Goal: Use online tool/utility: Utilize a website feature to perform a specific function

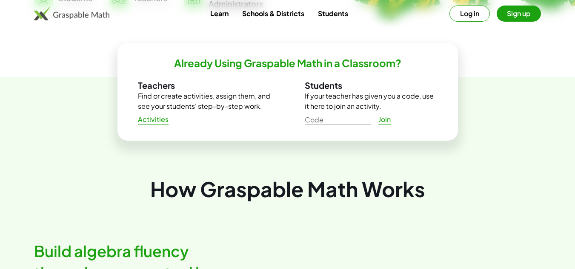
scroll to position [272, 0]
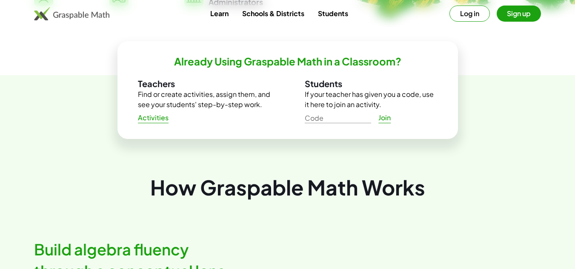
click at [204, 97] on p "Find or create activities, assign them, and see your students' step-by-step wor…" at bounding box center [204, 99] width 133 height 20
click at [67, 11] on img at bounding box center [71, 14] width 75 height 14
click at [69, 17] on img at bounding box center [71, 14] width 75 height 14
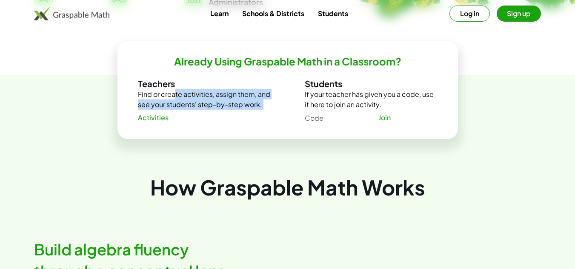
drag, startPoint x: 173, startPoint y: 94, endPoint x: 158, endPoint y: 121, distance: 31.2
click at [158, 121] on div "Teachers Find or create activities, assign them, and see your students' step-by…" at bounding box center [204, 101] width 133 height 47
click at [158, 121] on span "Activities" at bounding box center [153, 118] width 31 height 9
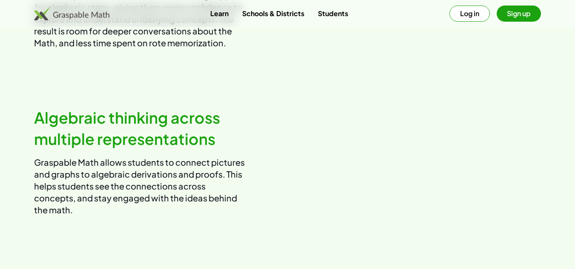
scroll to position [619, 0]
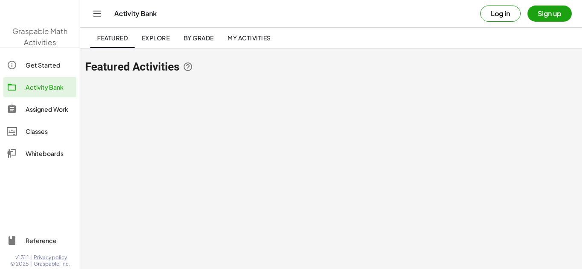
click at [578, 263] on html "Graspable Math Activities Get Started Activity Bank Assigned Work Classes White…" at bounding box center [291, 134] width 582 height 269
click at [60, 129] on div "Classes" at bounding box center [49, 131] width 47 height 10
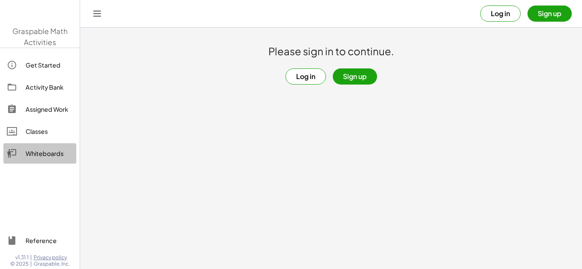
click at [37, 156] on div "Whiteboards" at bounding box center [49, 154] width 47 height 10
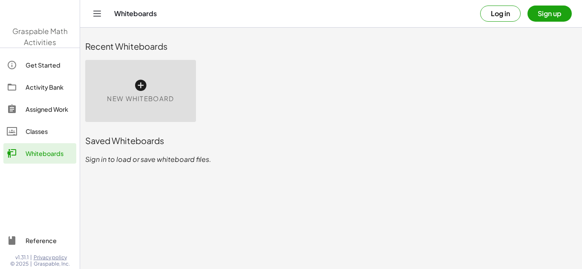
click at [144, 86] on icon at bounding box center [141, 86] width 14 height 14
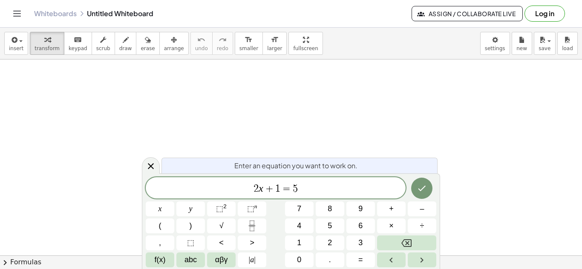
click at [23, 266] on button "chevron_right Formulas" at bounding box center [291, 263] width 582 height 14
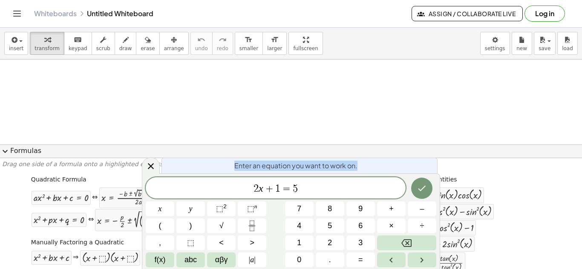
drag, startPoint x: 183, startPoint y: 166, endPoint x: 312, endPoint y: 180, distance: 129.3
click at [312, 180] on div "Enter an equation you want to work on. 2 x + 1 = 5 x y ⬚ 2 ⬚ n 7 8 9 + – ( ) √ …" at bounding box center [291, 222] width 298 height 96
click at [110, 223] on div at bounding box center [133, 221] width 72 height 18
drag, startPoint x: 440, startPoint y: 189, endPoint x: 450, endPoint y: 195, distance: 11.8
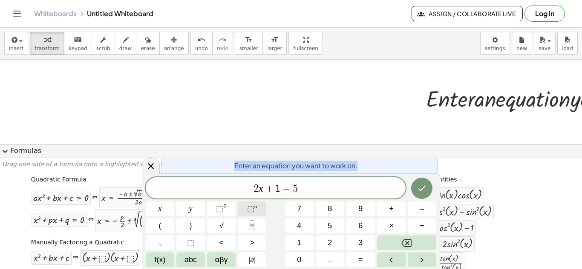
click at [250, 210] on span "⬚" at bounding box center [250, 209] width 7 height 9
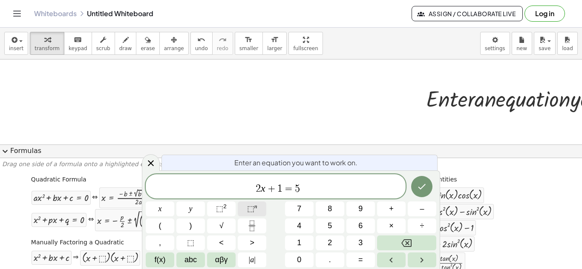
click at [250, 210] on span "⬚" at bounding box center [250, 209] width 7 height 9
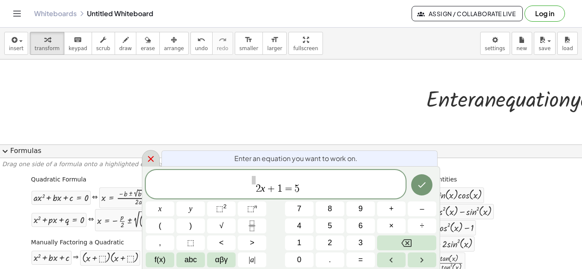
click at [146, 160] on icon at bounding box center [151, 159] width 10 height 10
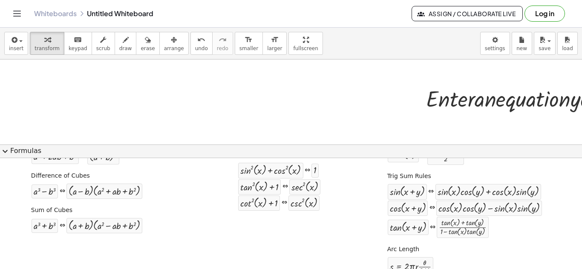
scroll to position [186, 0]
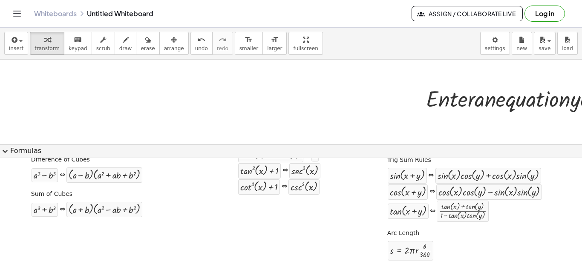
click at [254, 228] on div "Quadratic Formula + · a · x 2 + · b · x + c = 0 ⇔ x = · ( − b ± 2 √ ( + b 2 − ·…" at bounding box center [290, 126] width 577 height 281
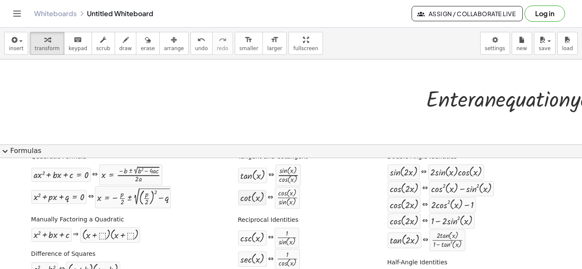
scroll to position [0, 0]
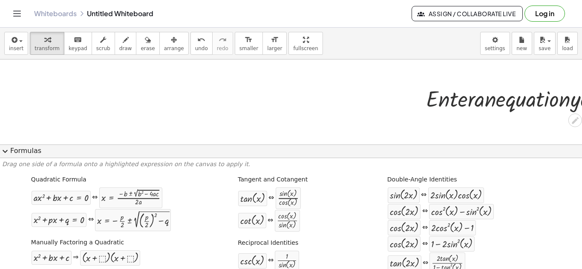
click at [443, 92] on div at bounding box center [581, 98] width 321 height 29
click at [169, 47] on button "arrange" at bounding box center [173, 43] width 29 height 23
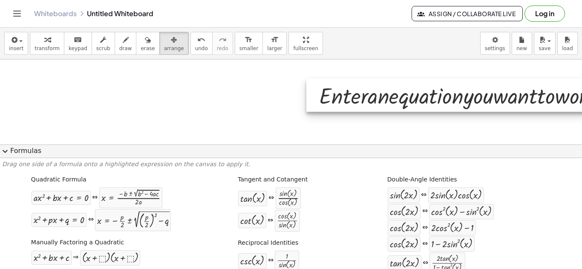
drag, startPoint x: 445, startPoint y: 102, endPoint x: 321, endPoint y: 103, distance: 123.9
click at [321, 103] on div at bounding box center [472, 95] width 332 height 33
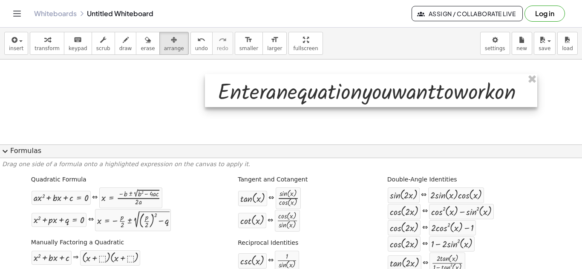
drag, startPoint x: 321, startPoint y: 103, endPoint x: 189, endPoint y: 100, distance: 132.0
click at [205, 100] on div at bounding box center [371, 90] width 332 height 33
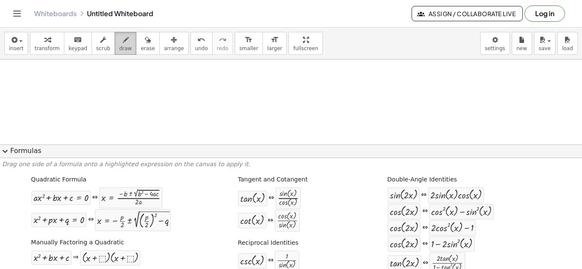
click at [119, 46] on span "draw" at bounding box center [125, 49] width 13 height 6
drag, startPoint x: 97, startPoint y: 89, endPoint x: 129, endPoint y: 63, distance: 40.8
click at [129, 63] on div at bounding box center [373, 256] width 747 height 393
drag, startPoint x: 92, startPoint y: 64, endPoint x: 85, endPoint y: 80, distance: 16.9
click at [85, 80] on div at bounding box center [373, 256] width 747 height 393
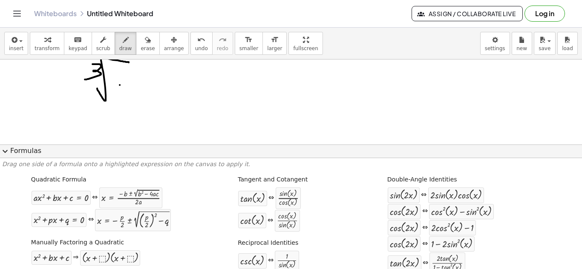
click at [120, 85] on div at bounding box center [373, 256] width 747 height 393
click at [7, 153] on span "expand_more" at bounding box center [5, 151] width 10 height 10
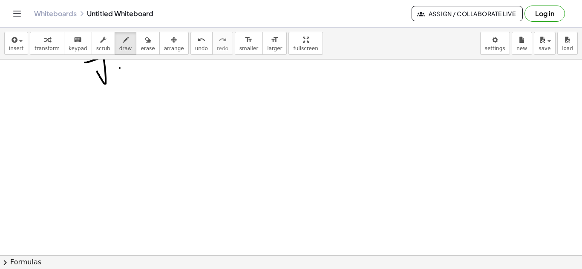
scroll to position [0, 0]
click at [130, 77] on div at bounding box center [373, 256] width 747 height 393
drag, startPoint x: 83, startPoint y: 69, endPoint x: 113, endPoint y: 79, distance: 31.1
click at [113, 79] on div at bounding box center [373, 256] width 747 height 393
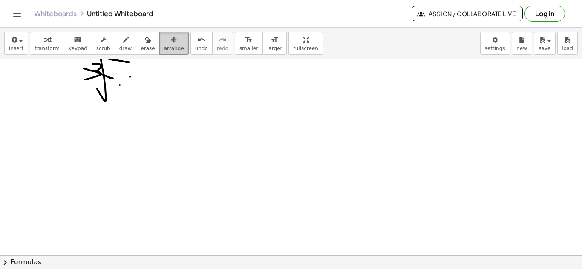
click at [167, 49] on span "arrange" at bounding box center [174, 49] width 20 height 6
click at [111, 76] on div at bounding box center [373, 256] width 747 height 393
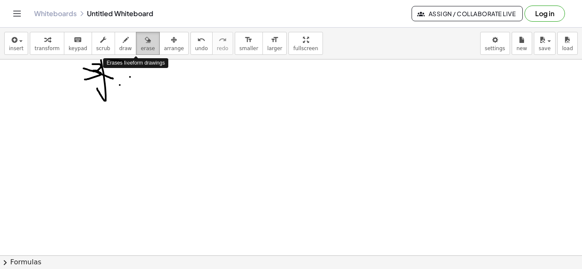
click at [145, 43] on icon "button" at bounding box center [148, 40] width 6 height 10
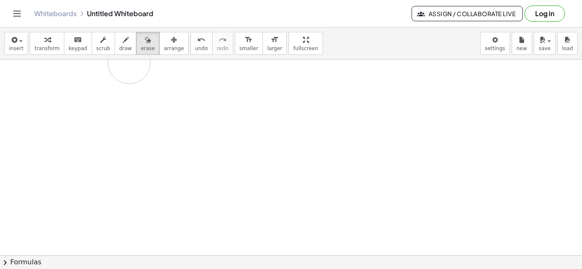
drag, startPoint x: 81, startPoint y: 73, endPoint x: 115, endPoint y: 102, distance: 44.8
click at [115, 102] on div at bounding box center [373, 256] width 747 height 393
click at [20, 43] on div "button" at bounding box center [16, 39] width 14 height 10
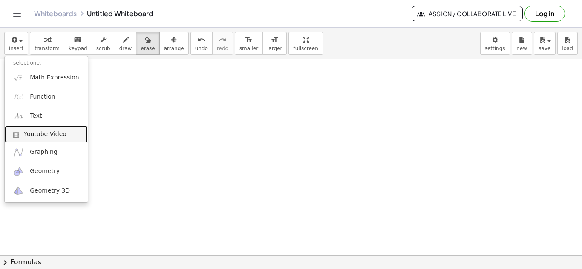
click at [55, 134] on span "Youtube Video" at bounding box center [45, 134] width 43 height 9
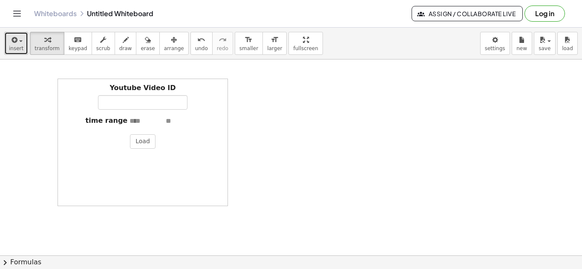
click at [17, 53] on button "insert" at bounding box center [16, 43] width 24 height 23
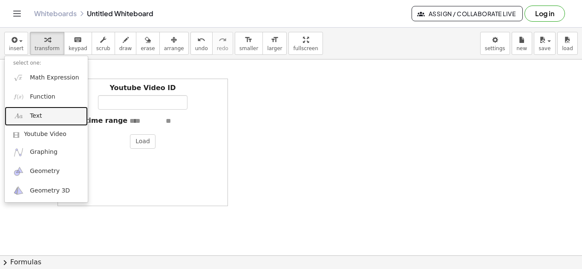
click at [43, 113] on link "Text" at bounding box center [46, 116] width 83 height 19
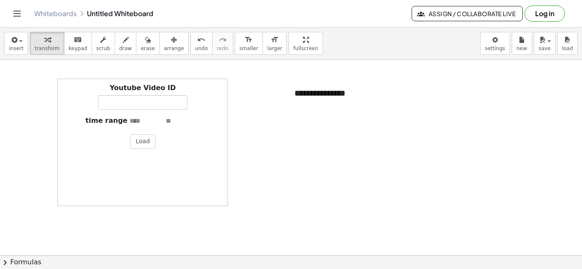
click at [199, 131] on div "Youtube Video ID time range Load" at bounding box center [142, 143] width 170 height 128
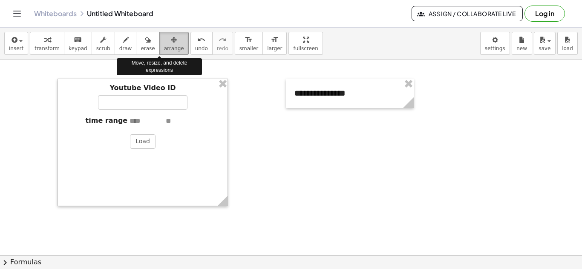
click at [171, 42] on icon "button" at bounding box center [174, 40] width 6 height 10
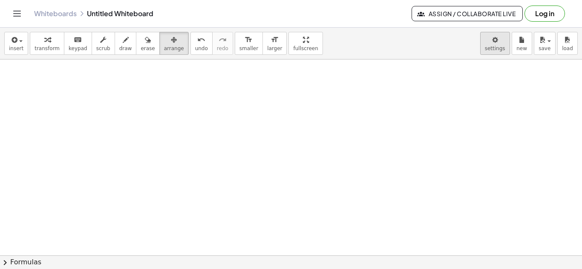
click at [500, 40] on body "Graspable Math Activities Get Started Activity Bank Assigned Work Classes White…" at bounding box center [291, 134] width 582 height 269
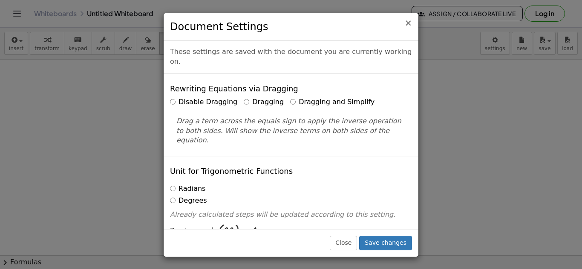
click at [409, 20] on span "×" at bounding box center [408, 23] width 8 height 10
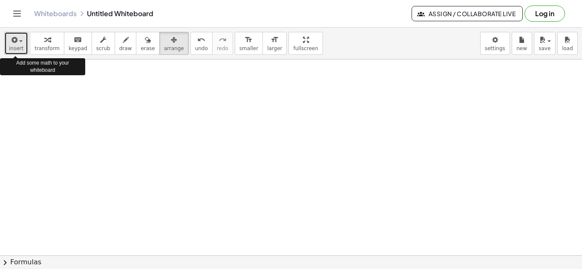
click at [11, 46] on span "insert" at bounding box center [16, 49] width 14 height 6
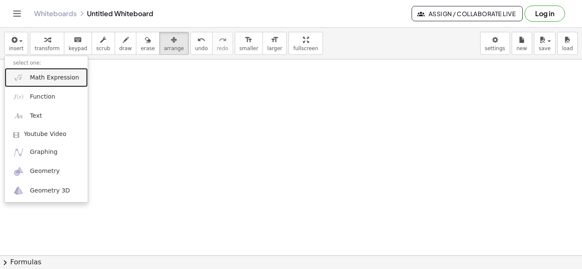
click at [33, 75] on span "Math Expression" at bounding box center [54, 78] width 49 height 9
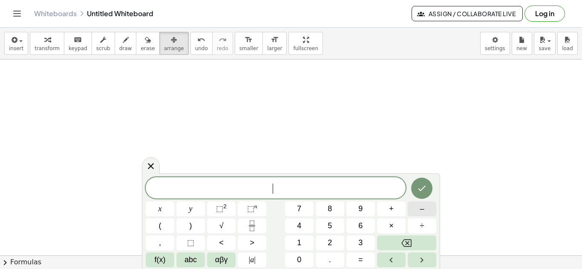
click at [418, 206] on button "–" at bounding box center [421, 209] width 29 height 15
click at [335, 240] on button "2" at bounding box center [329, 243] width 29 height 15
click at [247, 227] on icon "Fraction" at bounding box center [252, 226] width 11 height 11
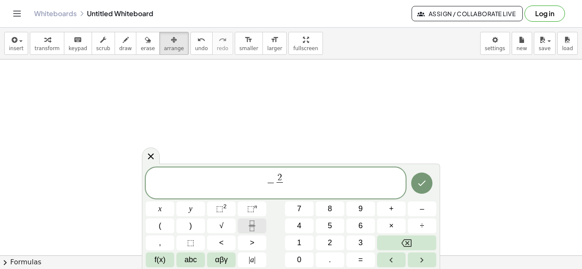
click at [247, 227] on icon "Fraction" at bounding box center [252, 226] width 11 height 11
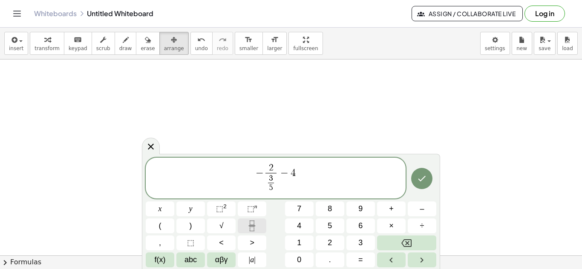
click at [252, 226] on icon "Fraction" at bounding box center [252, 226] width 11 height 11
click at [248, 224] on icon "Fraction" at bounding box center [252, 226] width 11 height 11
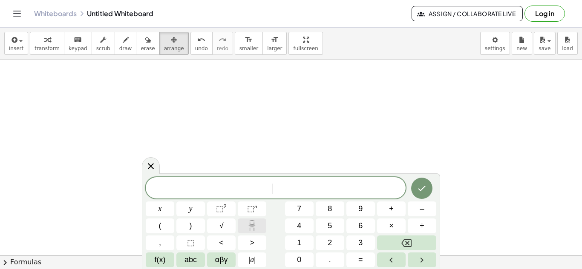
click at [248, 224] on icon "Fraction" at bounding box center [252, 226] width 11 height 11
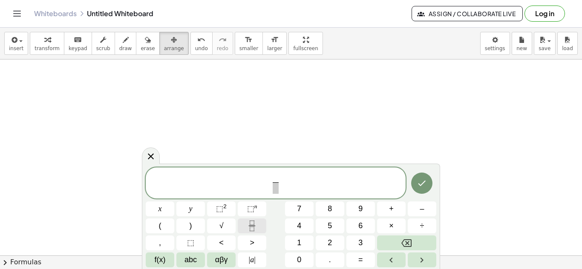
click at [248, 224] on icon "Fraction" at bounding box center [252, 226] width 11 height 11
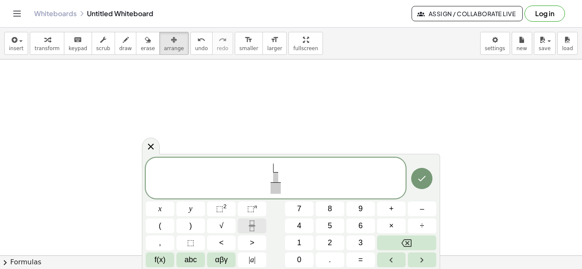
click at [248, 224] on icon "Fraction" at bounding box center [252, 226] width 11 height 11
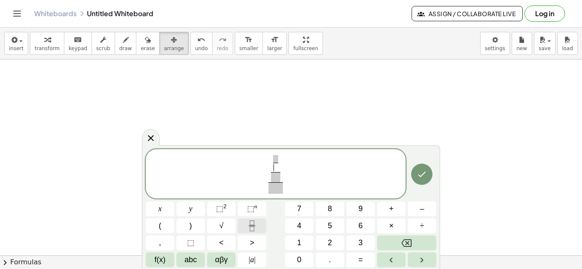
click at [248, 224] on icon "Fraction" at bounding box center [252, 226] width 11 height 11
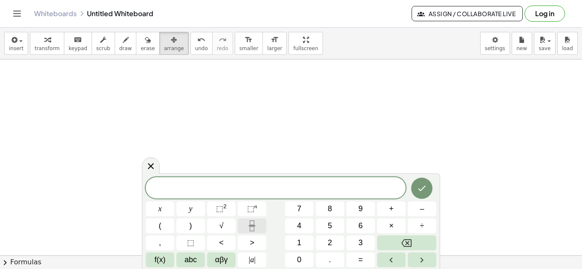
click at [248, 224] on icon "Fraction" at bounding box center [252, 226] width 11 height 11
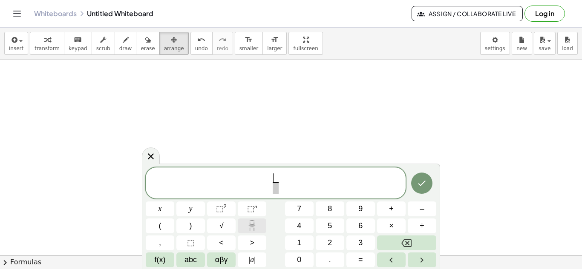
click at [248, 224] on icon "Fraction" at bounding box center [252, 226] width 11 height 11
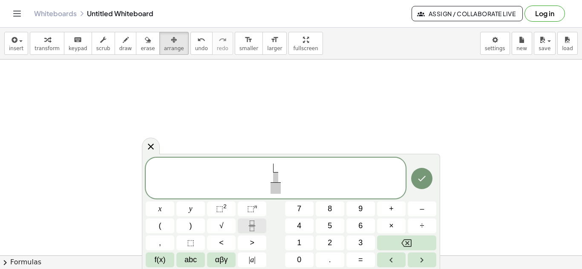
click at [248, 224] on icon "Fraction" at bounding box center [252, 226] width 11 height 11
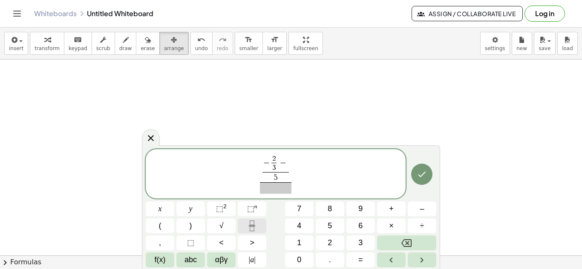
click at [247, 225] on icon "Fraction" at bounding box center [252, 226] width 11 height 11
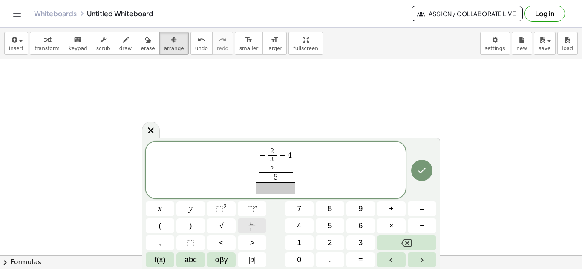
click at [247, 225] on icon "Fraction" at bounding box center [252, 226] width 11 height 11
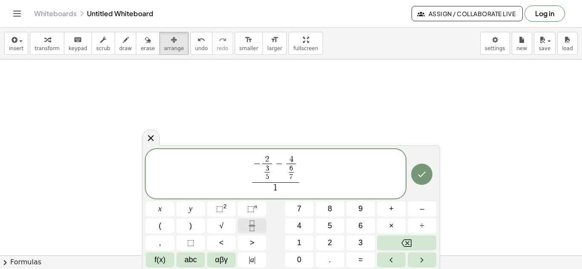
click at [249, 225] on icon "Fraction" at bounding box center [252, 226] width 11 height 11
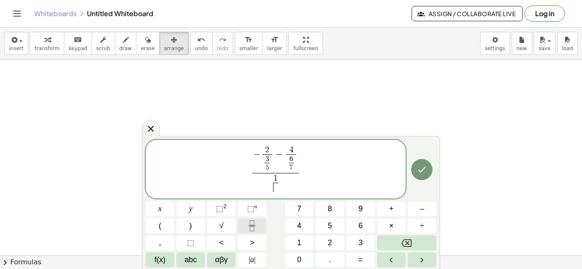
click at [249, 225] on icon "Fraction" at bounding box center [252, 226] width 11 height 11
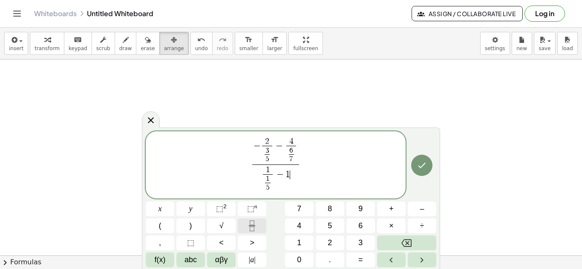
click at [253, 229] on icon "Fraction" at bounding box center [252, 226] width 11 height 11
click at [419, 162] on icon "Done" at bounding box center [421, 166] width 10 height 10
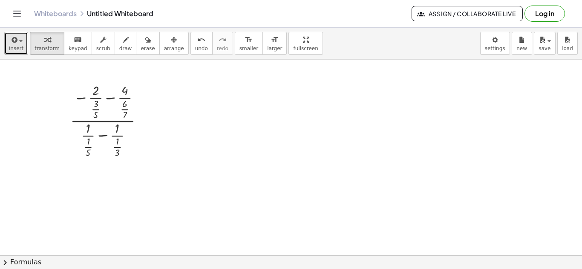
click at [17, 47] on span "insert" at bounding box center [16, 49] width 14 height 6
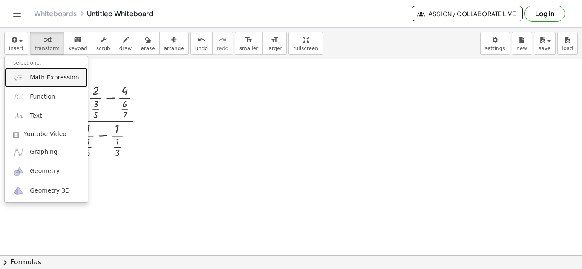
click at [37, 80] on span "Math Expression" at bounding box center [54, 78] width 49 height 9
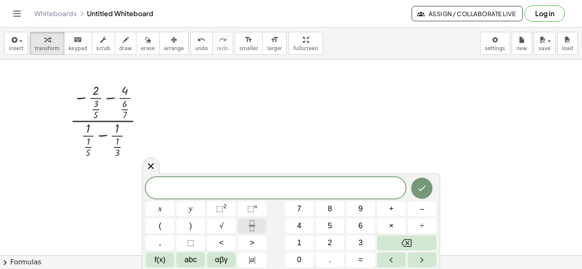
click at [247, 229] on icon "Fraction" at bounding box center [252, 226] width 11 height 11
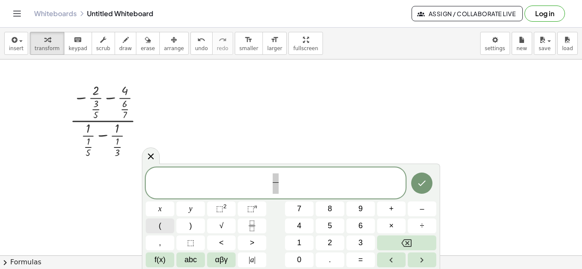
click at [159, 220] on button "(" at bounding box center [160, 226] width 29 height 15
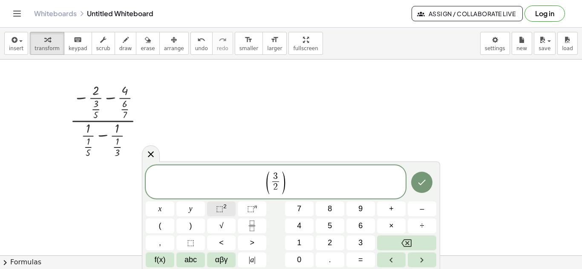
click at [214, 208] on button "⬚ 2" at bounding box center [221, 209] width 29 height 15
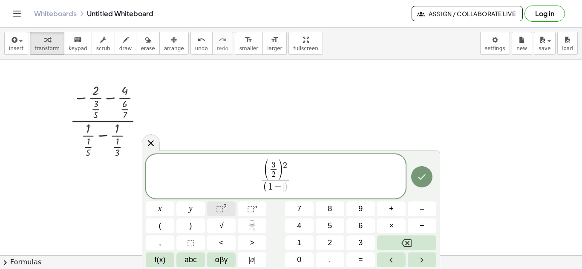
click at [214, 208] on button "⬚ 2" at bounding box center [221, 209] width 29 height 15
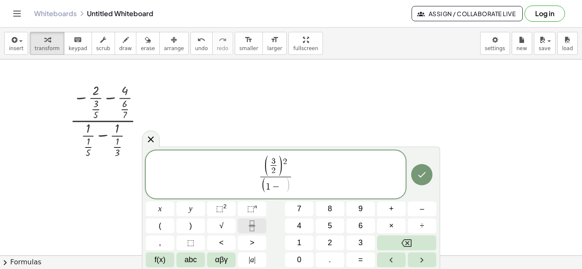
click at [260, 228] on button "Fraction" at bounding box center [252, 226] width 29 height 15
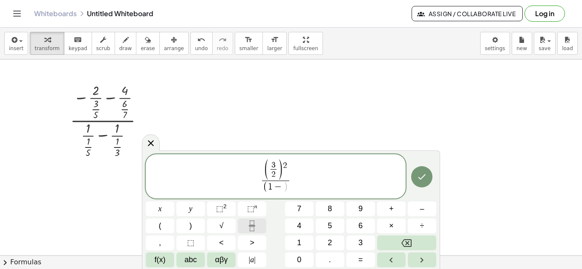
click at [260, 228] on button "Fraction" at bounding box center [252, 226] width 29 height 15
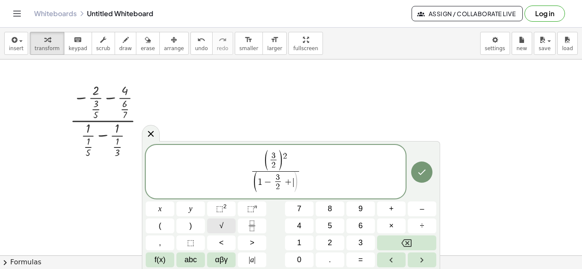
click at [221, 222] on span "√" at bounding box center [221, 226] width 4 height 11
click at [247, 225] on icon "Fraction" at bounding box center [252, 226] width 11 height 11
click at [192, 229] on span ")" at bounding box center [190, 226] width 3 height 11
click at [390, 221] on span "×" at bounding box center [391, 226] width 5 height 11
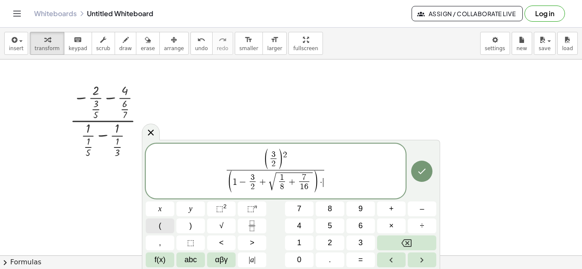
click at [174, 224] on button "(" at bounding box center [160, 226] width 29 height 15
click at [243, 231] on button "Fraction" at bounding box center [252, 226] width 29 height 15
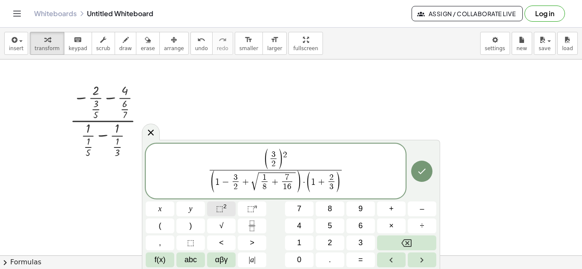
click at [225, 209] on sup "2" at bounding box center [224, 207] width 3 height 6
click at [417, 168] on icon "Done" at bounding box center [421, 171] width 10 height 10
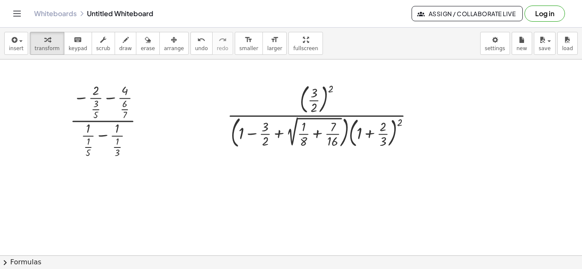
drag, startPoint x: 417, startPoint y: 168, endPoint x: 281, endPoint y: 121, distance: 143.5
click at [281, 121] on div "· ( − · 2 · · 3 · 5 − · 4 · · 6 · 7 ) · ( + · 1 · · 1 · 5 − · 1 · · 1 · 3 ) · (…" at bounding box center [373, 256] width 747 height 393
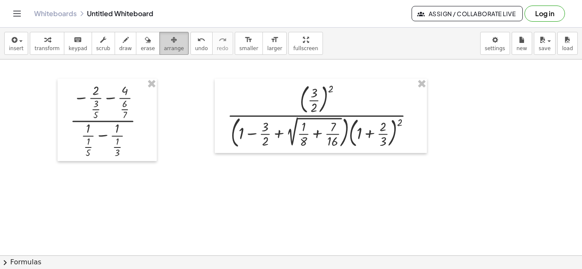
click at [171, 37] on icon "button" at bounding box center [174, 40] width 6 height 10
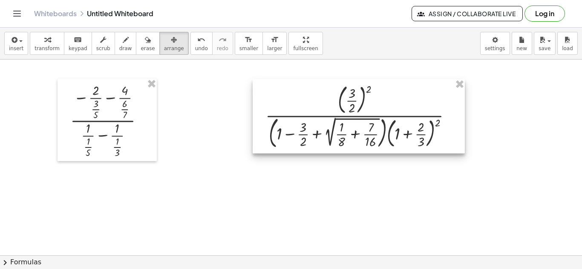
drag, startPoint x: 267, startPoint y: 88, endPoint x: 354, endPoint y: 86, distance: 87.3
click at [354, 86] on div at bounding box center [358, 116] width 212 height 75
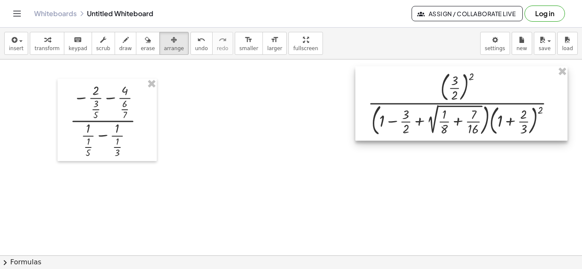
drag, startPoint x: 367, startPoint y: 87, endPoint x: 420, endPoint y: 77, distance: 54.2
click at [420, 77] on div at bounding box center [461, 103] width 212 height 75
click at [286, 97] on div at bounding box center [373, 256] width 747 height 393
click at [16, 66] on div at bounding box center [373, 256] width 747 height 393
click at [203, 159] on div at bounding box center [373, 256] width 747 height 393
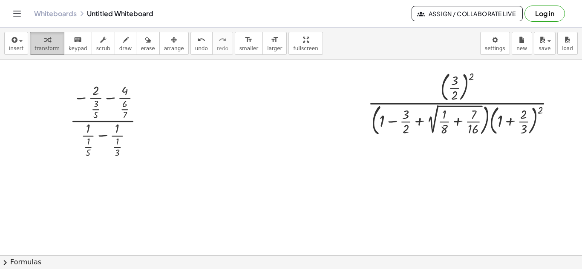
click at [38, 40] on div "button" at bounding box center [46, 39] width 25 height 10
click at [100, 41] on icon "button" at bounding box center [103, 40] width 6 height 10
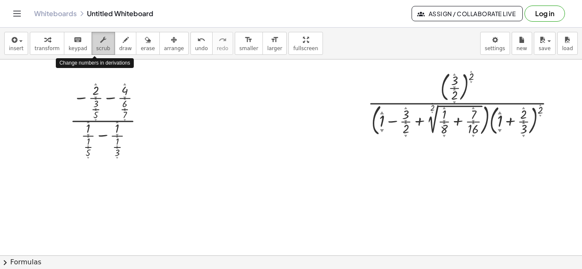
click at [100, 41] on icon "button" at bounding box center [103, 40] width 6 height 10
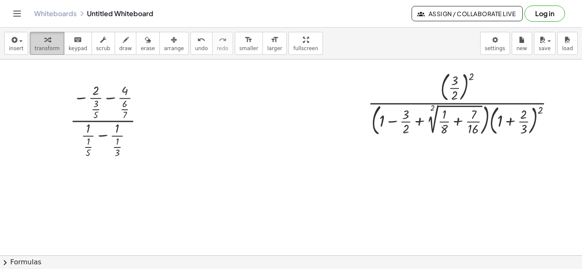
click at [40, 40] on div "button" at bounding box center [46, 39] width 25 height 10
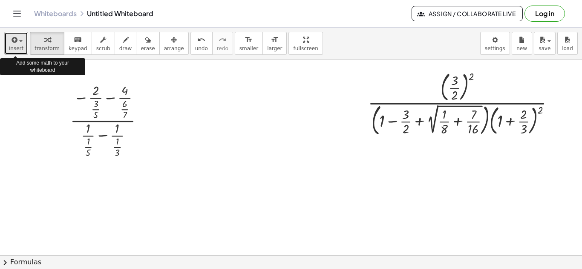
click at [21, 42] on span "button" at bounding box center [20, 41] width 3 height 2
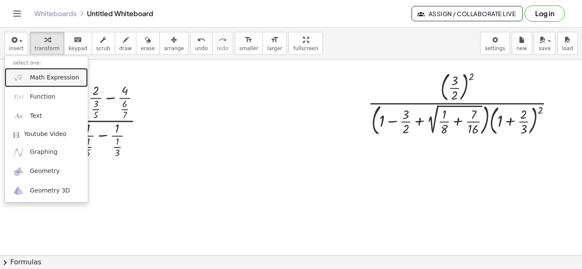
click at [40, 85] on link "Math Expression" at bounding box center [46, 77] width 83 height 19
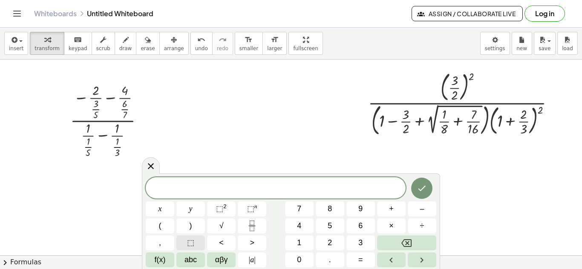
click at [195, 245] on button "⬚" at bounding box center [190, 243] width 29 height 15
click at [360, 246] on span "3" at bounding box center [360, 243] width 4 height 11
click at [361, 241] on span "3" at bounding box center [360, 243] width 4 height 11
click at [221, 221] on span "√" at bounding box center [221, 226] width 4 height 11
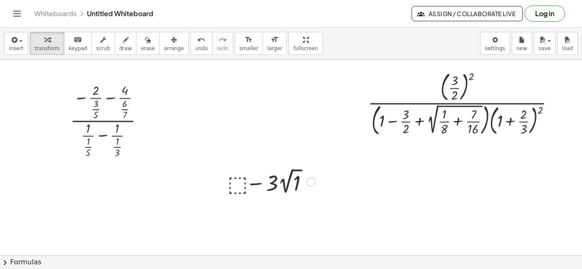
click at [261, 191] on div at bounding box center [271, 181] width 96 height 31
click at [269, 191] on div at bounding box center [271, 181] width 96 height 31
click at [311, 182] on div at bounding box center [310, 182] width 9 height 9
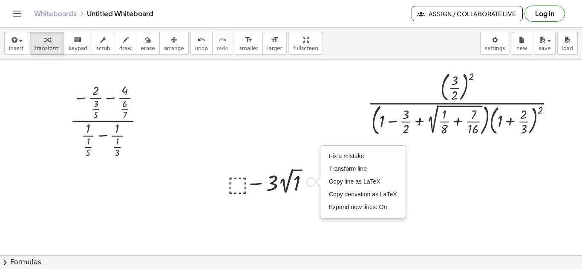
click at [292, 183] on div at bounding box center [271, 181] width 96 height 31
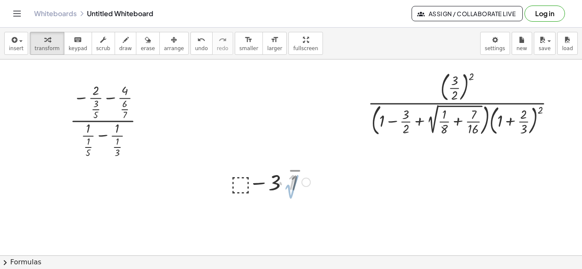
click at [292, 183] on div at bounding box center [271, 181] width 86 height 29
click at [292, 183] on div at bounding box center [271, 181] width 96 height 29
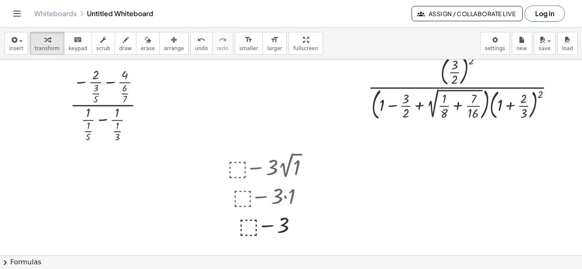
scroll to position [17, 0]
click at [289, 191] on div at bounding box center [271, 194] width 96 height 29
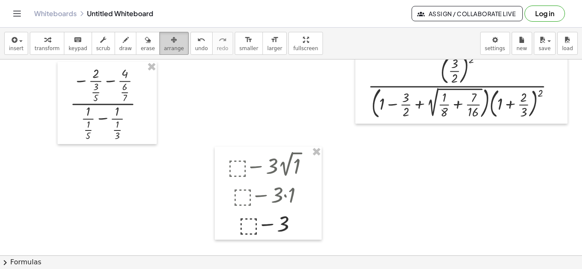
click at [164, 51] on span "arrange" at bounding box center [174, 49] width 20 height 6
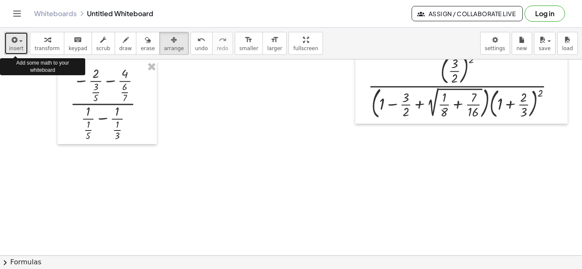
click at [16, 41] on icon "button" at bounding box center [14, 40] width 8 height 10
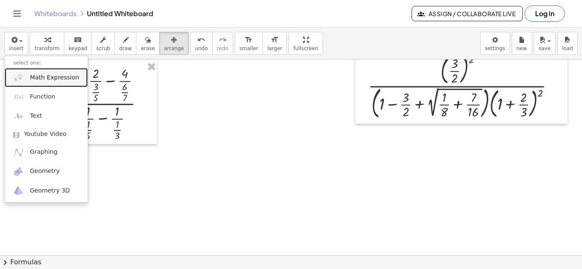
click at [28, 75] on link "Math Expression" at bounding box center [46, 77] width 83 height 19
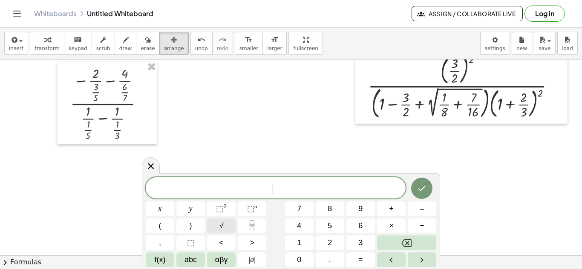
click at [219, 220] on button "√" at bounding box center [221, 226] width 29 height 15
click at [253, 257] on span "| a |" at bounding box center [252, 260] width 7 height 11
click at [182, 245] on button "⬚" at bounding box center [190, 243] width 29 height 15
click at [423, 257] on icon "Right arrow" at bounding box center [421, 260] width 10 height 10
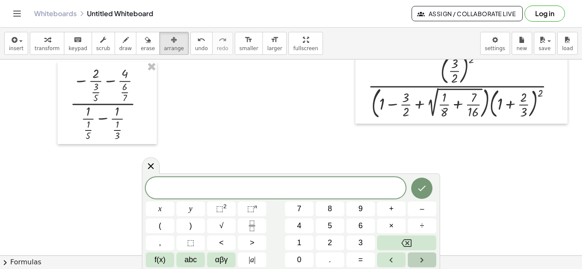
click at [423, 257] on icon "Right arrow" at bounding box center [421, 260] width 10 height 10
click at [404, 258] on button "Left arrow" at bounding box center [391, 260] width 29 height 15
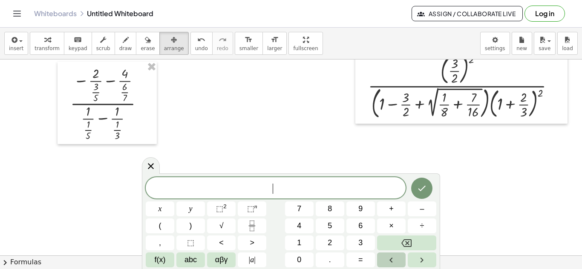
click at [404, 258] on button "Left arrow" at bounding box center [391, 260] width 29 height 15
click at [274, 250] on div "​ x y ⬚ 2 ⬚ n 7 8 9 + – ( ) √ 4 5 6 × ÷ , ⬚ < > 1 2 3 f(x) abc αβγ | a | 0 . =" at bounding box center [291, 223] width 290 height 90
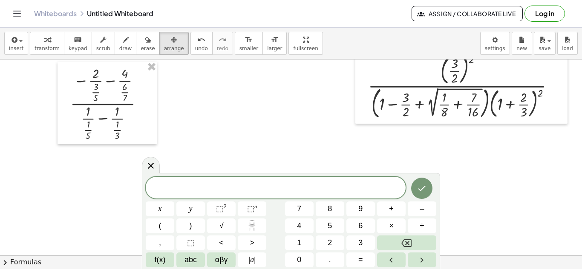
click at [274, 250] on div "x y ⬚ 2 ⬚ n 7 8 9 + – ( ) √ 4 5 6 × ÷ , ⬚ < > 1 2 3 f(x) abc αβγ | a | 0 . =" at bounding box center [291, 222] width 290 height 91
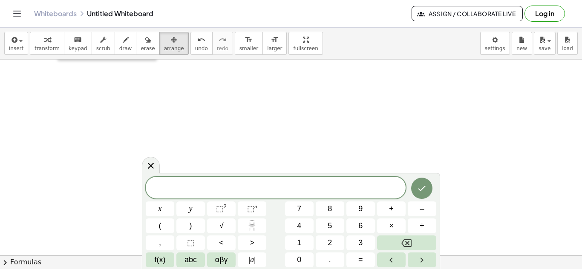
scroll to position [102, 0]
drag, startPoint x: 339, startPoint y: 183, endPoint x: 398, endPoint y: 199, distance: 61.7
click at [398, 199] on div "​ x y ⬚ 2 ⬚ n 7 8 9 + – ( ) √ 4 5 6 × ÷ , ⬚ < > 1 2 3 f(x) abc αβγ | a | 0 . =" at bounding box center [291, 223] width 290 height 90
click at [153, 163] on icon at bounding box center [151, 166] width 10 height 10
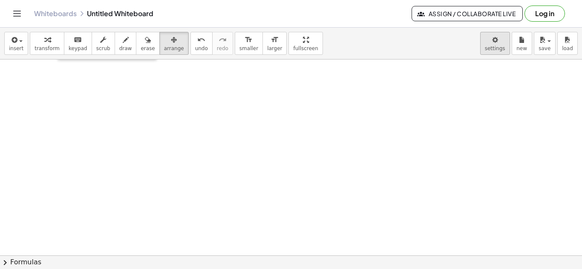
click at [490, 53] on body "Graspable Math Activities Get Started Activity Bank Assigned Work Classes White…" at bounding box center [291, 134] width 582 height 269
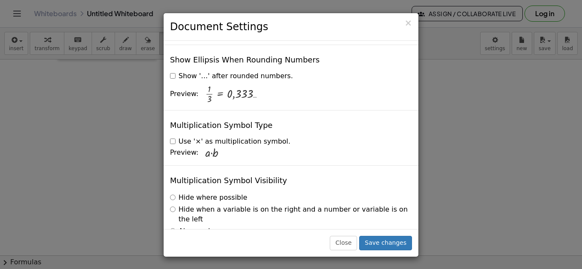
scroll to position [2086, 0]
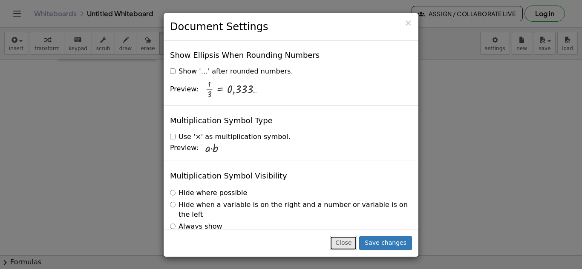
click at [356, 245] on button "Close" at bounding box center [343, 243] width 27 height 14
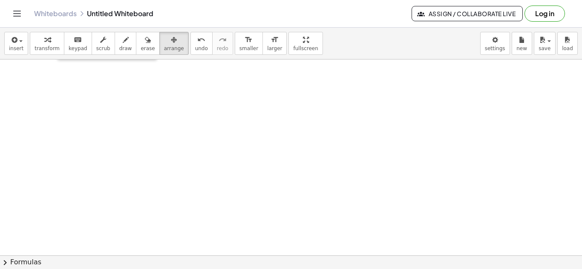
click at [32, 268] on button "chevron_right Formulas" at bounding box center [291, 263] width 582 height 14
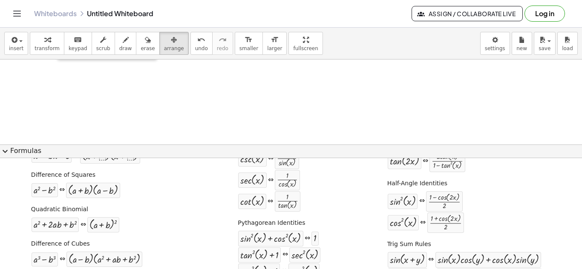
scroll to position [119, 0]
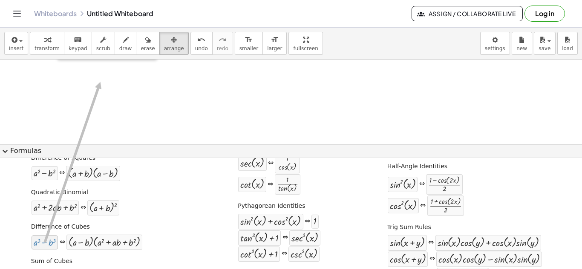
drag, startPoint x: 42, startPoint y: 244, endPoint x: 97, endPoint y: 72, distance: 181.1
drag, startPoint x: 41, startPoint y: 241, endPoint x: 140, endPoint y: 73, distance: 194.8
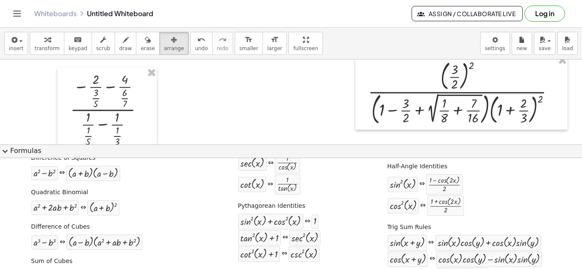
scroll to position [0, 0]
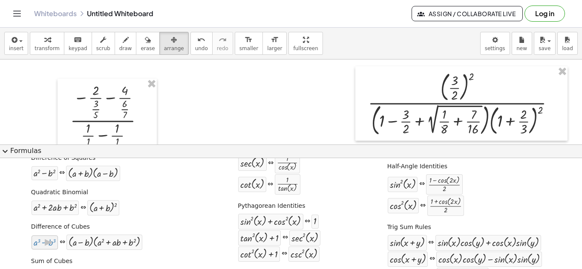
click at [53, 241] on div at bounding box center [45, 243] width 22 height 10
click at [82, 241] on div at bounding box center [105, 242] width 72 height 11
drag, startPoint x: 42, startPoint y: 244, endPoint x: 78, endPoint y: 245, distance: 36.2
click at [78, 245] on div "+ a 3 − b 3 ⇔ · ( + a − b ) · ( + a 2 + · a · b + b 2 )" at bounding box center [87, 243] width 112 height 16
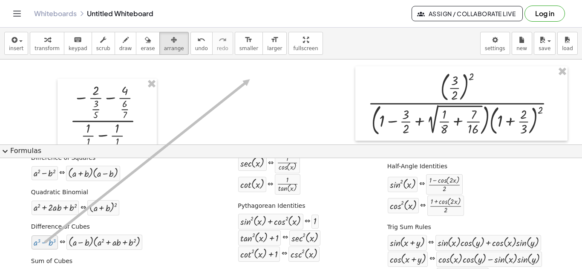
drag, startPoint x: 40, startPoint y: 239, endPoint x: 247, endPoint y: 81, distance: 260.4
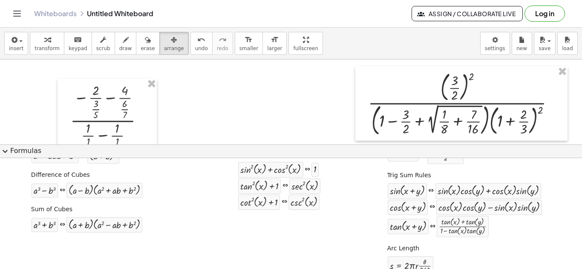
scroll to position [186, 0]
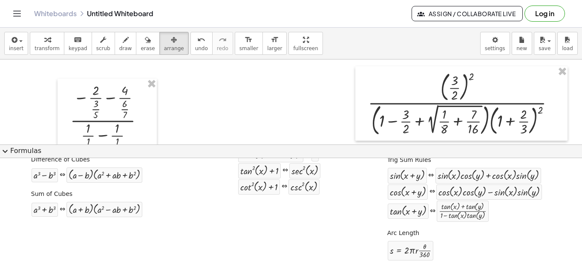
click at [7, 149] on span "expand_more" at bounding box center [5, 151] width 10 height 10
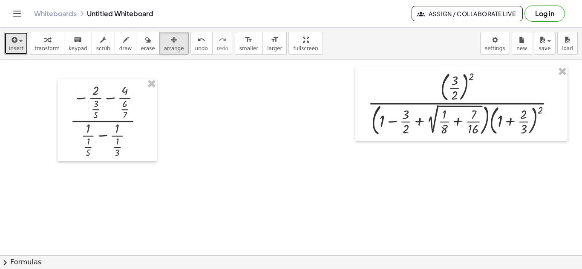
click at [13, 47] on span "insert" at bounding box center [16, 49] width 14 height 6
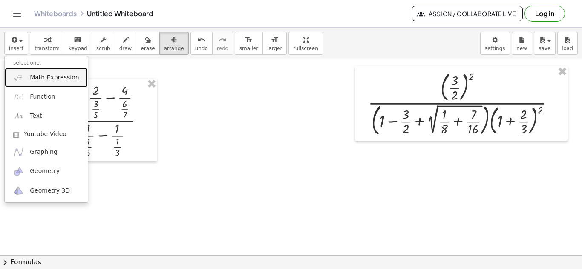
click at [31, 76] on span "Math Expression" at bounding box center [54, 78] width 49 height 9
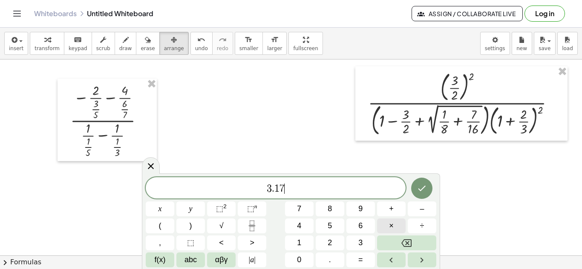
click at [393, 227] on span "×" at bounding box center [391, 226] width 5 height 11
click at [256, 212] on span "⬚ n" at bounding box center [252, 209] width 10 height 11
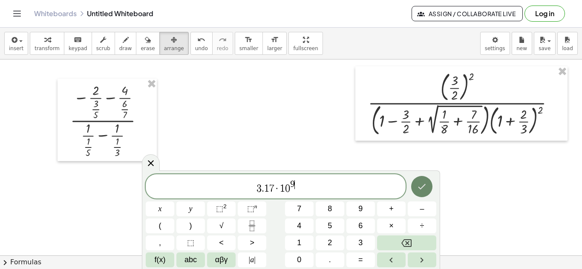
click at [426, 187] on icon "Done" at bounding box center [421, 187] width 10 height 10
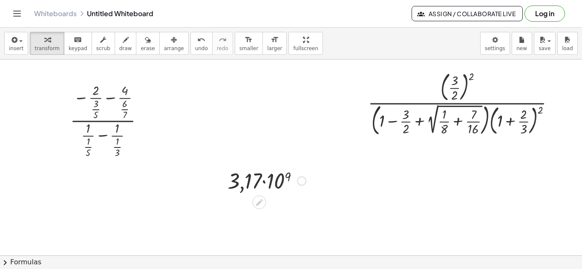
click at [275, 189] on div at bounding box center [266, 180] width 87 height 29
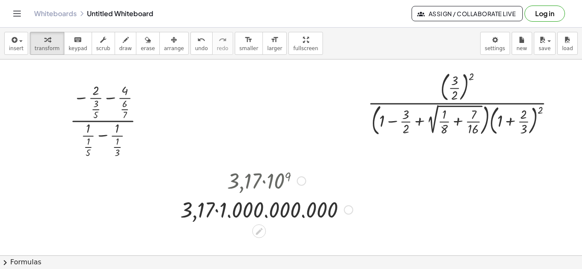
click at [218, 212] on div at bounding box center [266, 209] width 181 height 29
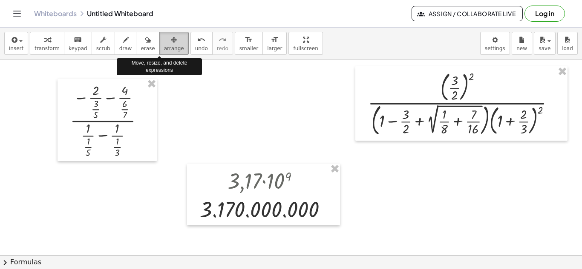
click at [164, 47] on span "arrange" at bounding box center [174, 49] width 20 height 6
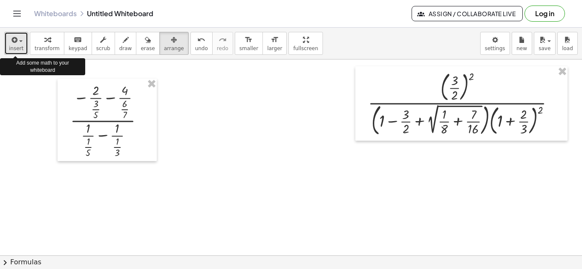
click at [17, 40] on span "button" at bounding box center [18, 41] width 2 height 6
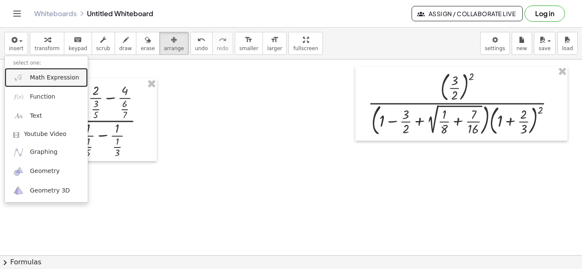
click at [43, 83] on link "Math Expression" at bounding box center [46, 77] width 83 height 19
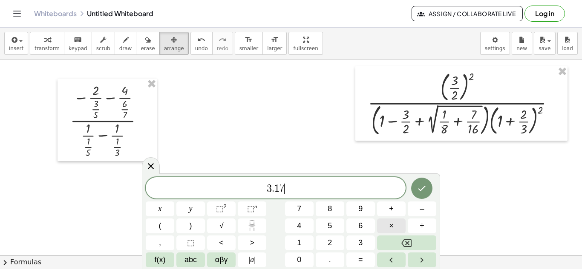
click at [390, 224] on span "×" at bounding box center [391, 226] width 5 height 11
click at [246, 206] on button "⬚ n" at bounding box center [252, 209] width 29 height 15
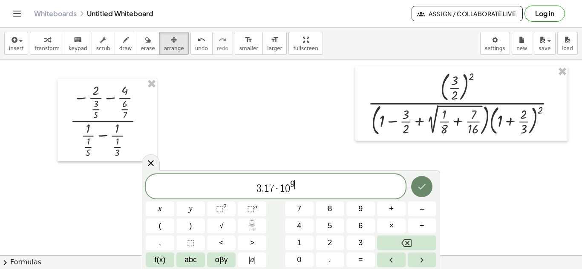
click at [427, 189] on button "Done" at bounding box center [421, 186] width 21 height 21
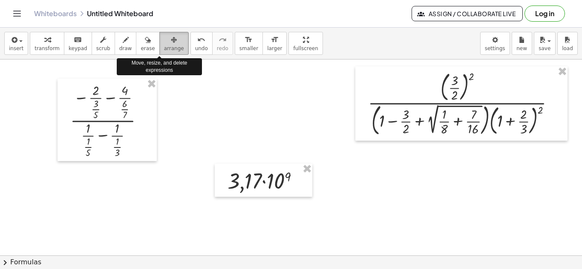
click at [164, 52] on span "arrange" at bounding box center [174, 49] width 20 height 6
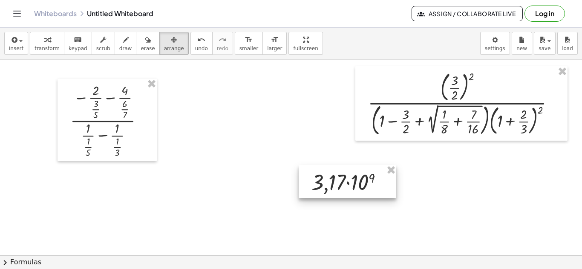
drag, startPoint x: 243, startPoint y: 175, endPoint x: 365, endPoint y: 177, distance: 122.2
click at [365, 177] on div at bounding box center [346, 181] width 97 height 33
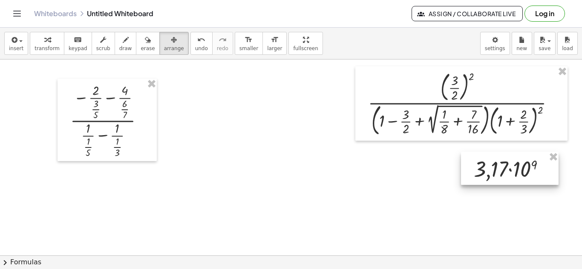
drag, startPoint x: 372, startPoint y: 183, endPoint x: 508, endPoint y: 171, distance: 136.4
click at [508, 171] on div at bounding box center [509, 168] width 97 height 33
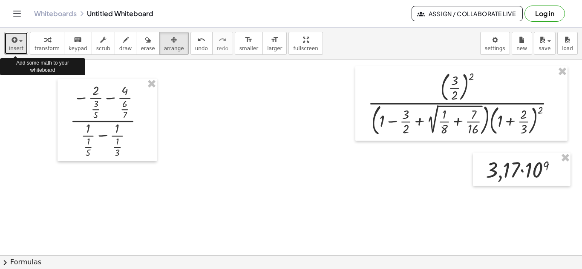
click at [12, 39] on icon "button" at bounding box center [14, 40] width 8 height 10
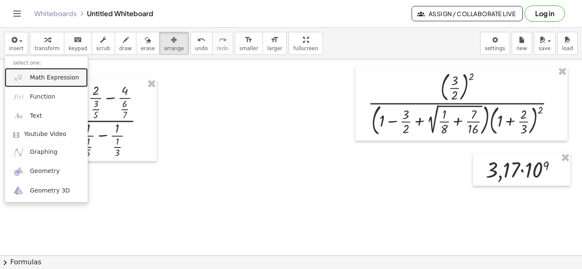
click at [35, 82] on span "Math Expression" at bounding box center [54, 78] width 49 height 9
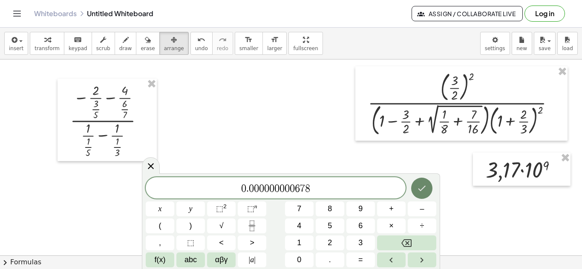
click at [419, 189] on icon "Done" at bounding box center [422, 189] width 8 height 6
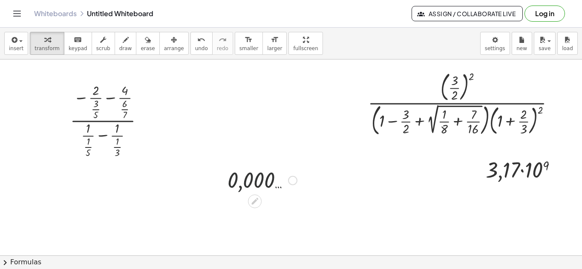
click at [279, 187] on div at bounding box center [262, 180] width 78 height 28
click at [267, 183] on div at bounding box center [262, 180] width 78 height 28
drag, startPoint x: 281, startPoint y: 179, endPoint x: 243, endPoint y: 190, distance: 39.9
click at [243, 190] on div at bounding box center [262, 180] width 78 height 28
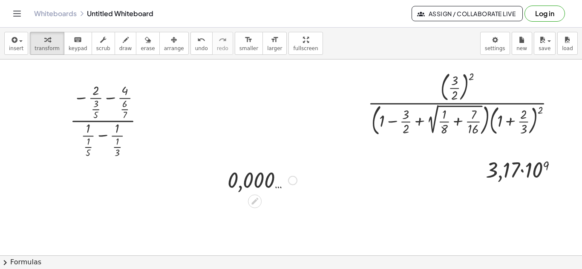
click at [248, 183] on div at bounding box center [262, 180] width 78 height 28
click at [287, 183] on div at bounding box center [262, 180] width 78 height 28
drag, startPoint x: 287, startPoint y: 183, endPoint x: 257, endPoint y: 181, distance: 30.3
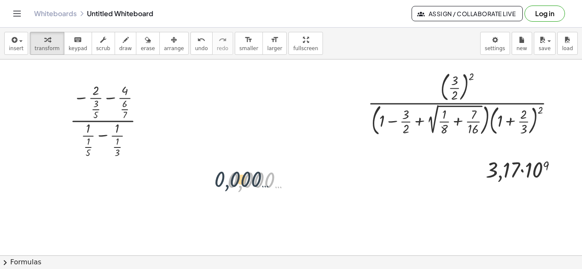
click at [257, 181] on div at bounding box center [262, 180] width 78 height 28
drag, startPoint x: 257, startPoint y: 181, endPoint x: 312, endPoint y: 177, distance: 55.5
click at [312, 177] on div at bounding box center [373, 256] width 747 height 393
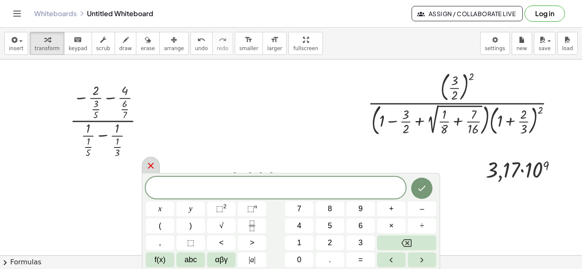
click at [147, 169] on icon at bounding box center [151, 166] width 10 height 10
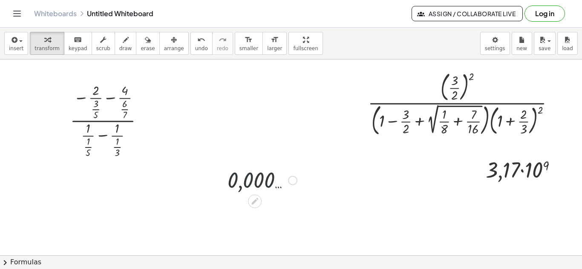
click at [238, 178] on div at bounding box center [262, 180] width 78 height 28
click at [255, 206] on div at bounding box center [255, 202] width 14 height 14
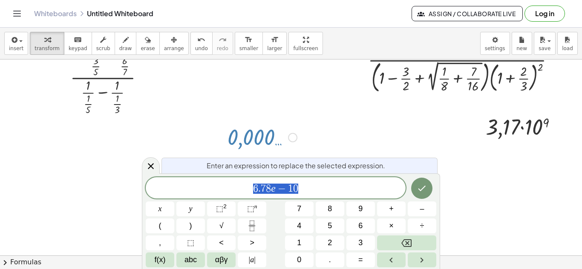
scroll to position [44, 0]
click at [283, 154] on div at bounding box center [373, 212] width 747 height 393
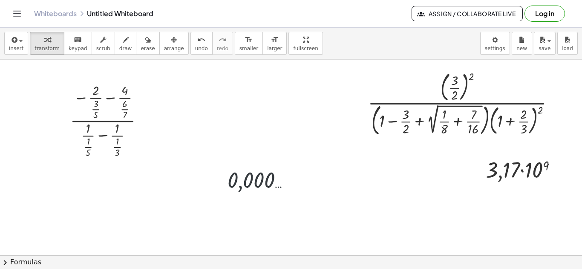
scroll to position [0, 0]
click at [262, 178] on div at bounding box center [262, 180] width 78 height 28
click at [252, 201] on icon at bounding box center [254, 201] width 9 height 9
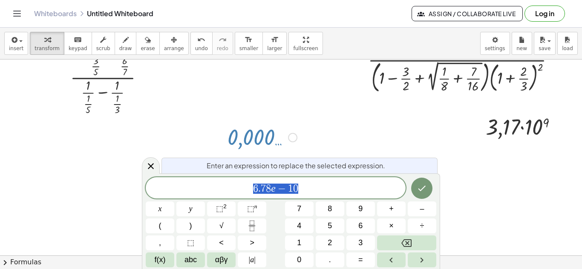
scroll to position [44, 0]
click at [516, 131] on div at bounding box center [524, 125] width 87 height 29
click at [167, 172] on div "Enter an expression to replace the selected expression." at bounding box center [299, 166] width 276 height 16
click at [327, 182] on div "0 . 0 0 0 0 0 0 0 0 0 ​" at bounding box center [276, 188] width 260 height 21
click at [429, 192] on button "Done" at bounding box center [421, 188] width 21 height 21
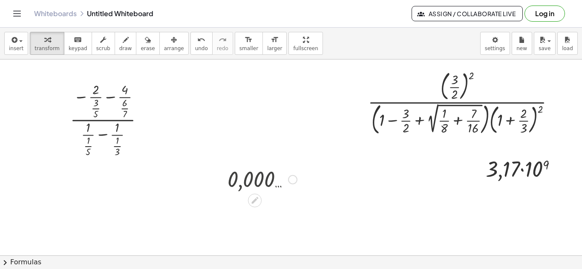
scroll to position [0, 0]
click at [256, 197] on icon at bounding box center [254, 201] width 9 height 9
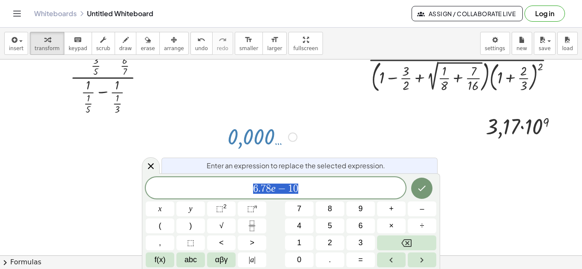
scroll to position [44, 0]
drag, startPoint x: 265, startPoint y: 154, endPoint x: 276, endPoint y: 146, distance: 13.5
click at [276, 146] on div "· ( − · 2 · · 3 · 5 − · 4 · · 6 · 7 ) · ( + · 1 · · 1 · 5 − · 1 · · 1 · 3 ) · (…" at bounding box center [373, 212] width 747 height 393
click at [276, 146] on div at bounding box center [262, 136] width 78 height 28
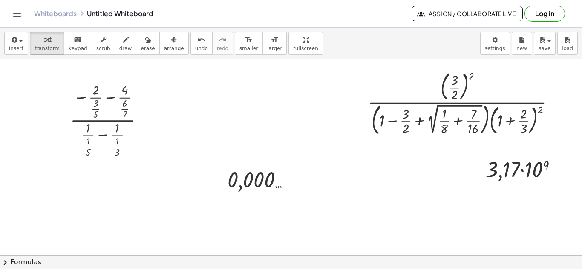
scroll to position [0, 0]
click at [279, 187] on div at bounding box center [262, 180] width 78 height 28
click at [265, 181] on div at bounding box center [262, 180] width 78 height 28
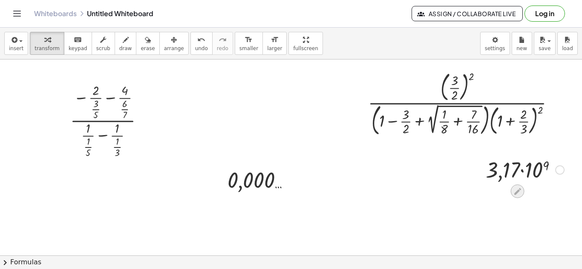
click at [518, 192] on icon at bounding box center [517, 191] width 9 height 9
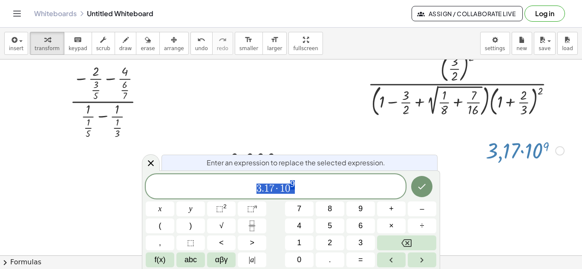
scroll to position [34, 0]
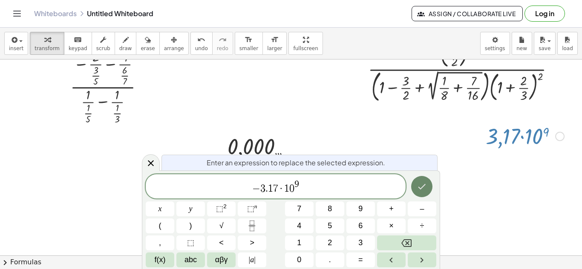
click at [428, 189] on button "Done" at bounding box center [421, 186] width 21 height 21
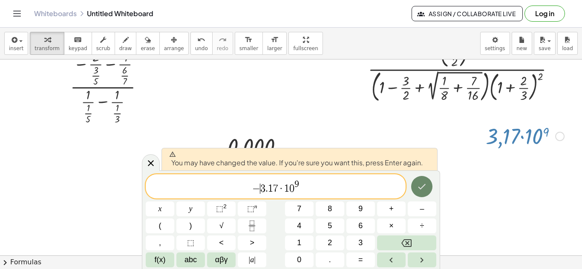
click at [428, 189] on button "Done" at bounding box center [421, 186] width 21 height 21
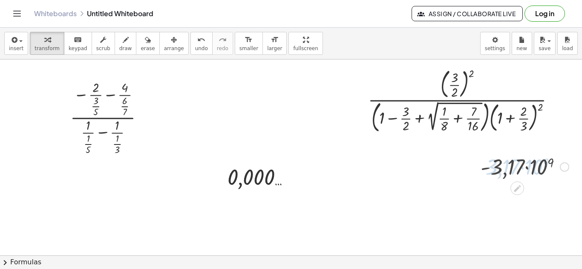
scroll to position [0, 0]
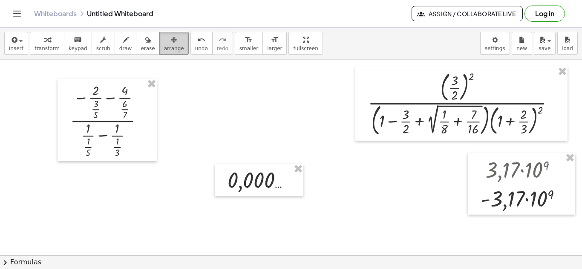
click at [164, 40] on div "button" at bounding box center [174, 39] width 20 height 10
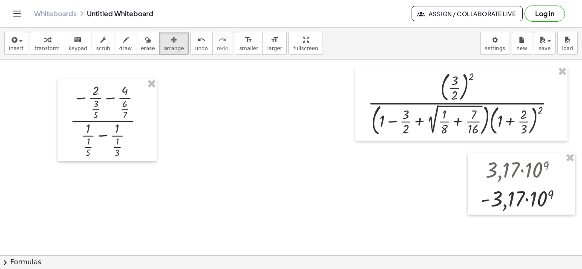
click at [363, 180] on div at bounding box center [373, 256] width 747 height 393
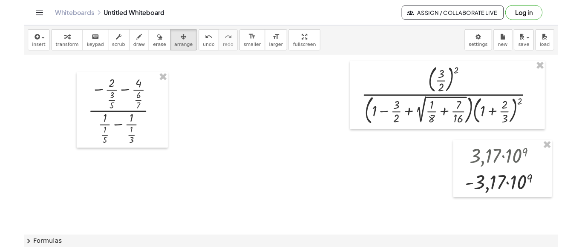
scroll to position [53, 70]
